Goal: Task Accomplishment & Management: Manage account settings

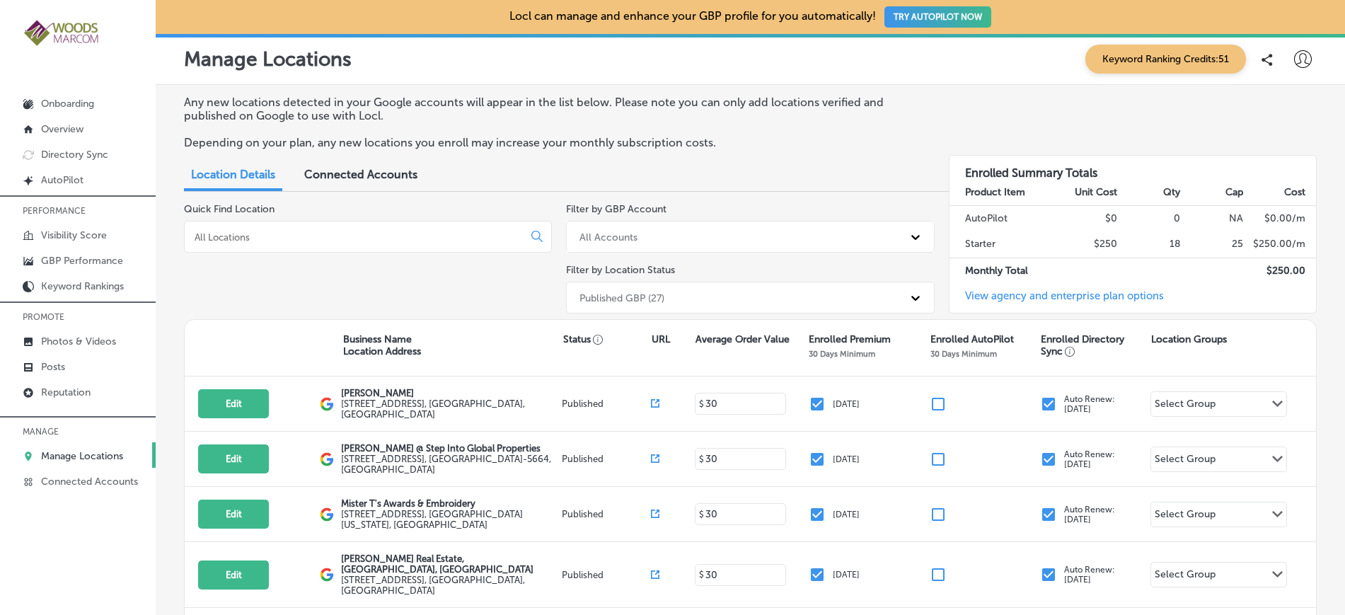
click at [1294, 54] on icon at bounding box center [1303, 59] width 18 height 18
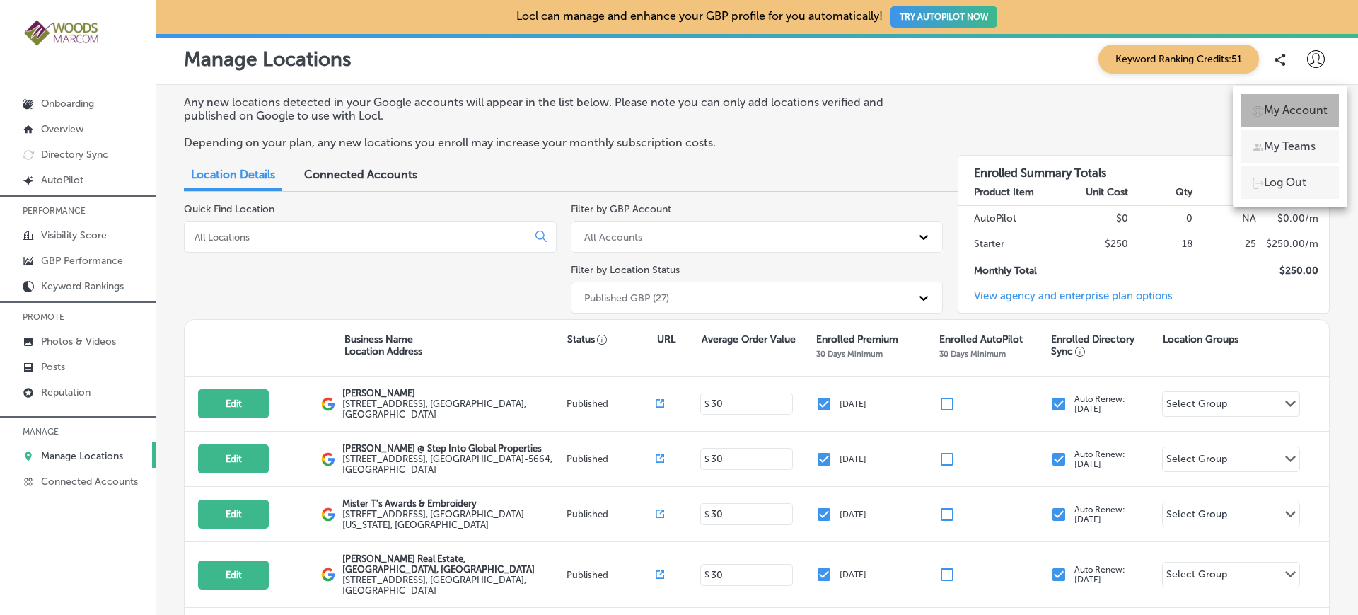
click at [1295, 110] on p "My Account" at bounding box center [1296, 110] width 64 height 17
select select "US"
